Goal: Book appointment/travel/reservation

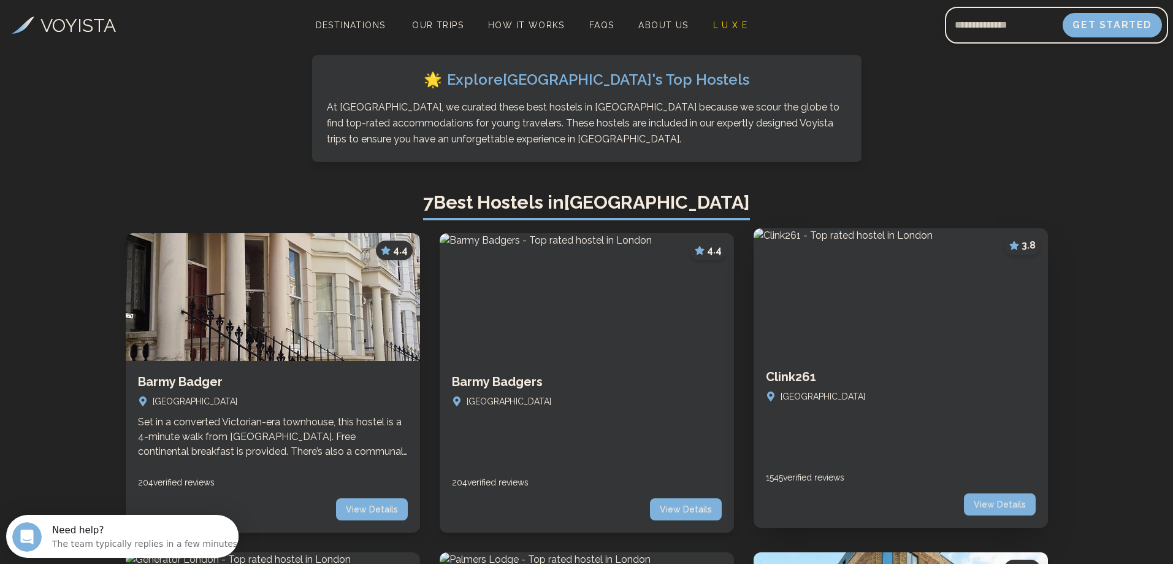
click at [919, 380] on h3 "Clink261" at bounding box center [901, 376] width 270 height 17
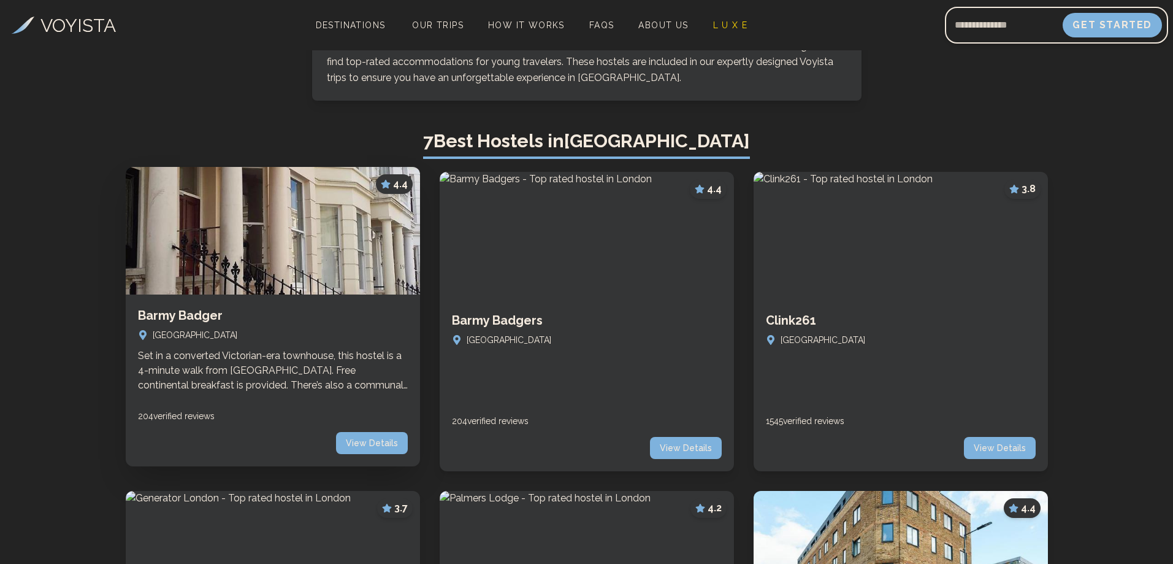
scroll to position [245, 0]
click at [280, 254] on img at bounding box center [273, 231] width 324 height 140
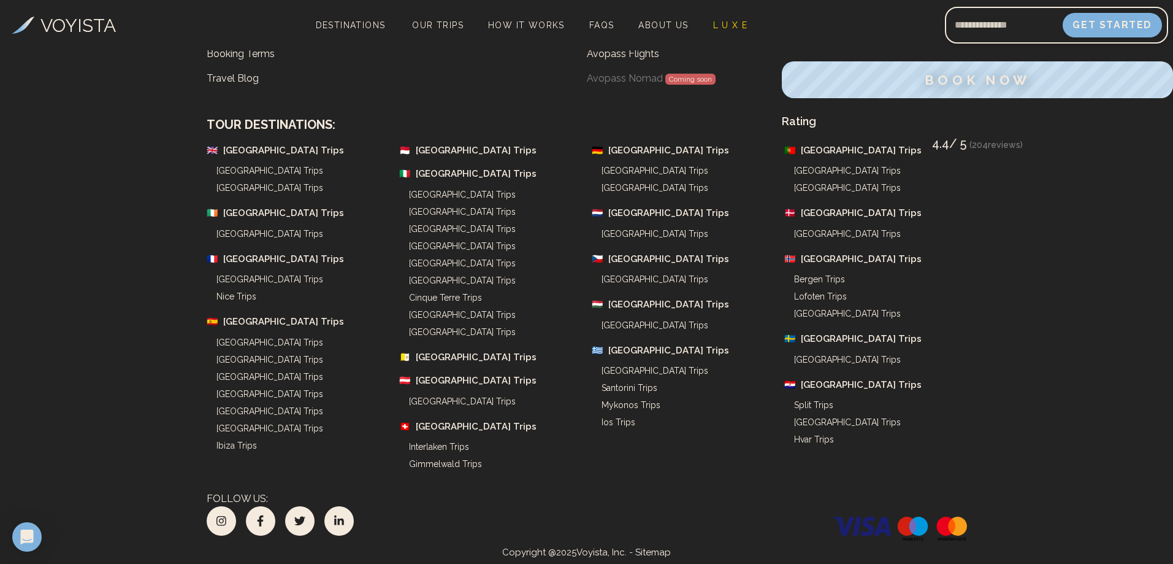
scroll to position [1288, 0]
